Goal: Task Accomplishment & Management: Manage account settings

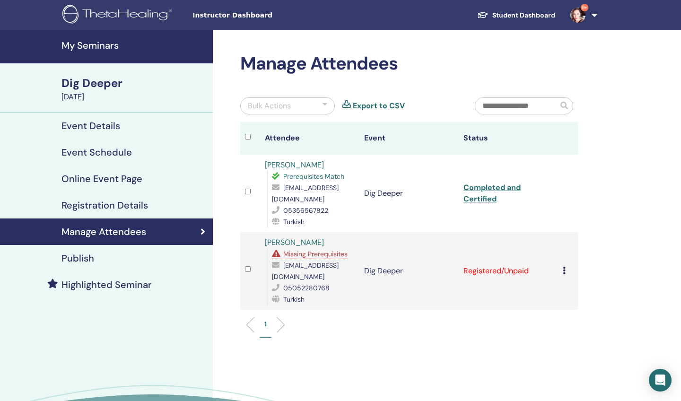
click at [108, 41] on h4 "My Seminars" at bounding box center [135, 45] width 146 height 11
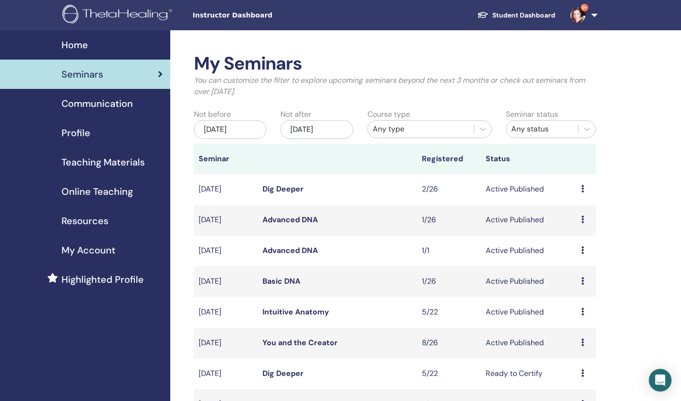
click at [296, 308] on link "Intuitive Anatomy" at bounding box center [296, 312] width 67 height 10
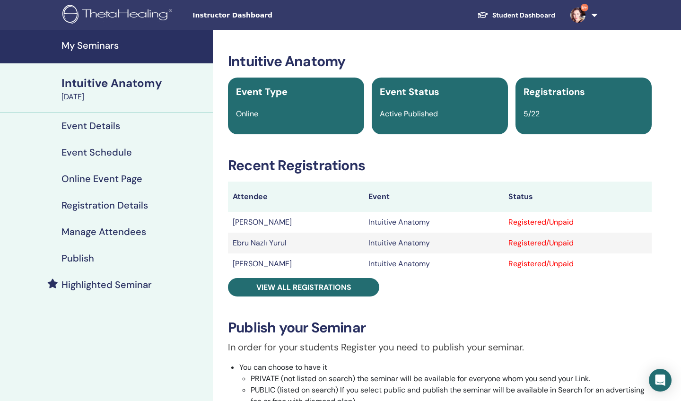
click at [138, 230] on h4 "Manage Attendees" at bounding box center [104, 231] width 85 height 11
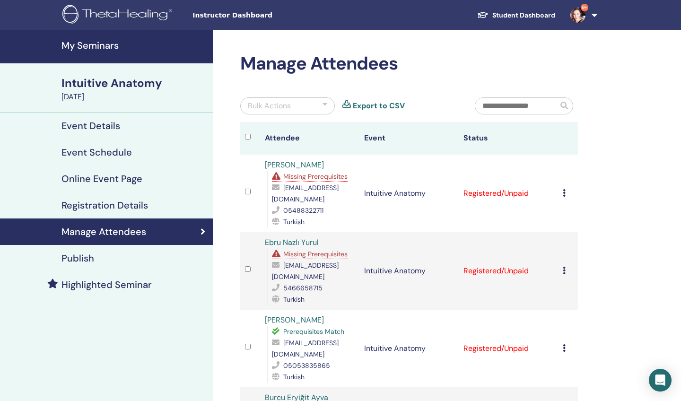
click at [564, 194] on icon at bounding box center [564, 193] width 3 height 8
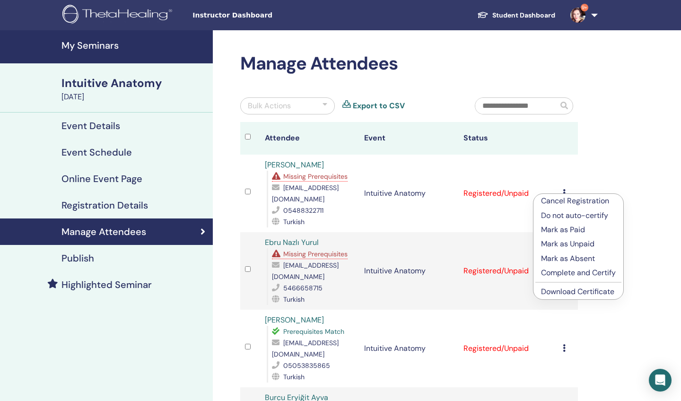
click at [556, 198] on p "Cancel Registration" at bounding box center [578, 200] width 75 height 11
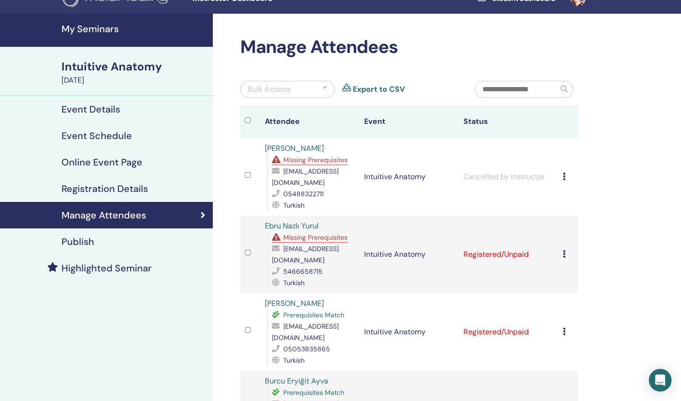
scroll to position [16, 0]
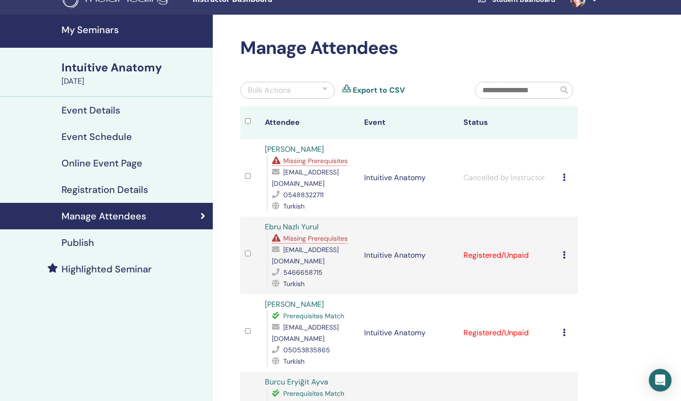
click at [81, 239] on h4 "Publish" at bounding box center [78, 242] width 33 height 11
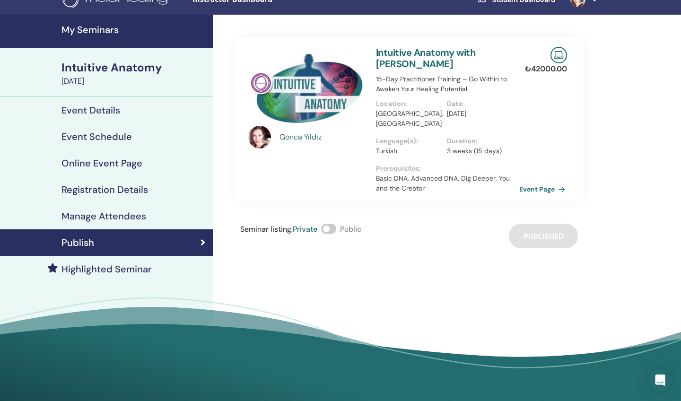
click at [545, 182] on link "Event Page" at bounding box center [545, 189] width 50 height 14
click at [105, 217] on h4 "Manage Attendees" at bounding box center [104, 216] width 85 height 11
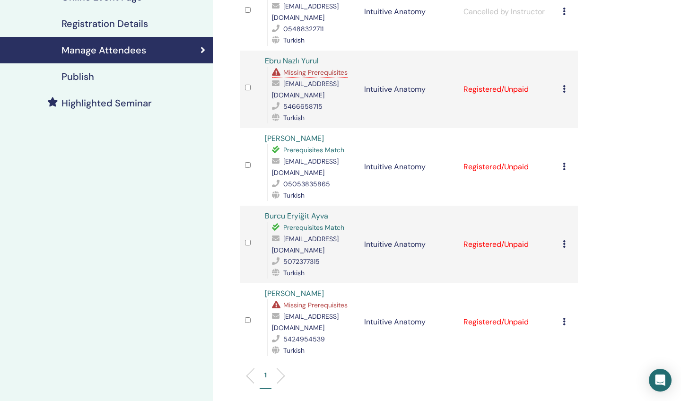
scroll to position [182, 0]
